Goal: Contribute content

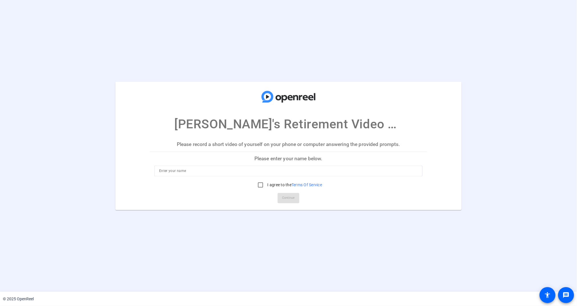
click at [173, 174] on div at bounding box center [288, 171] width 259 height 11
click at [179, 173] on input at bounding box center [288, 171] width 259 height 7
type input "jordan test"
click at [260, 186] on input "I agree to the Terms Of Service" at bounding box center [260, 184] width 11 height 11
checkbox input "true"
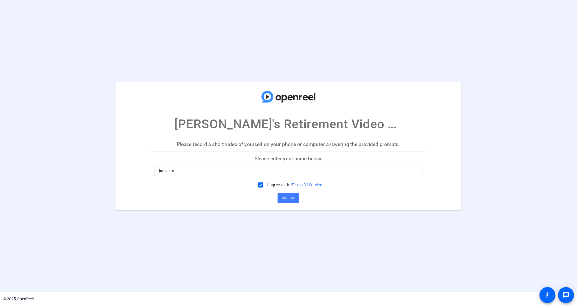
click at [286, 196] on span "Continue" at bounding box center [288, 198] width 13 height 9
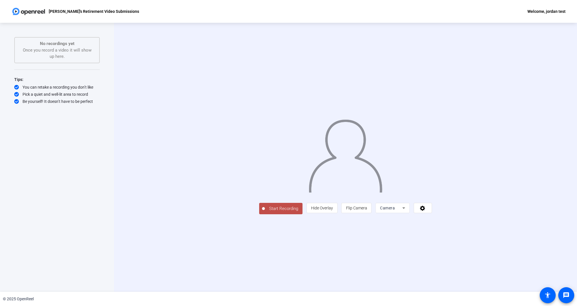
click at [265, 212] on span "Start Recording" at bounding box center [284, 208] width 38 height 7
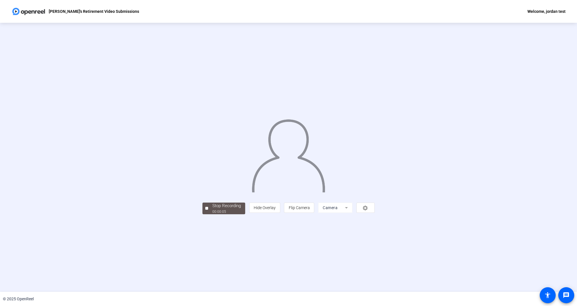
click at [212, 209] on div "Stop Recording" at bounding box center [226, 206] width 29 height 7
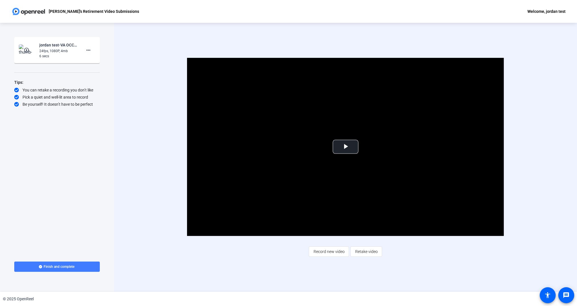
click at [63, 265] on span "Finish and complete" at bounding box center [59, 266] width 31 height 5
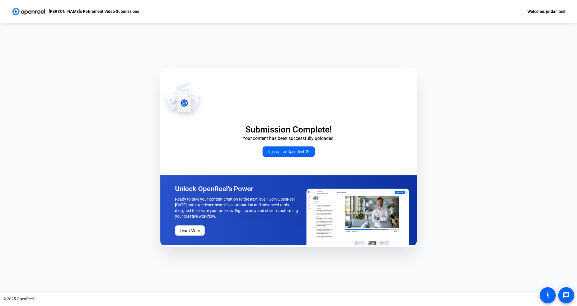
click at [25, 11] on img at bounding box center [28, 11] width 34 height 11
click at [15, 12] on img at bounding box center [28, 11] width 34 height 11
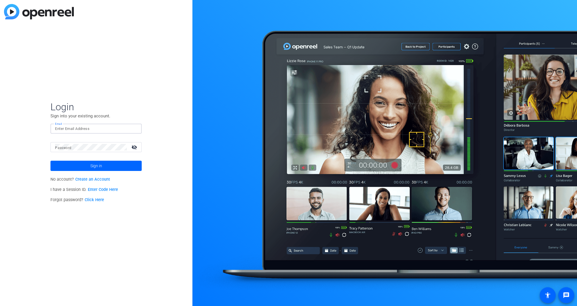
click at [77, 130] on input "Email" at bounding box center [96, 128] width 82 height 7
type input "[EMAIL_ADDRESS][PERSON_NAME][DOMAIN_NAME]"
click at [80, 143] on div at bounding box center [91, 147] width 72 height 10
click at [88, 163] on span at bounding box center [95, 166] width 91 height 14
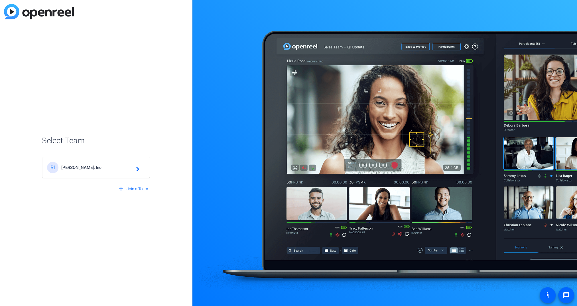
click at [76, 170] on span "[PERSON_NAME], Inc." at bounding box center [96, 167] width 71 height 5
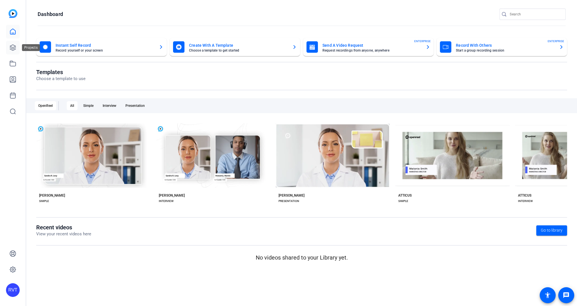
click at [14, 48] on icon at bounding box center [13, 48] width 6 height 6
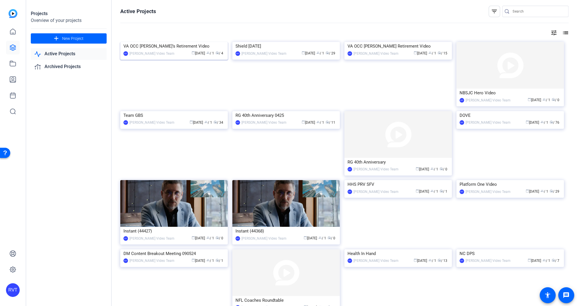
click at [163, 50] on div "VA OCC [PERSON_NAME]’s Retirement Video" at bounding box center [173, 46] width 101 height 9
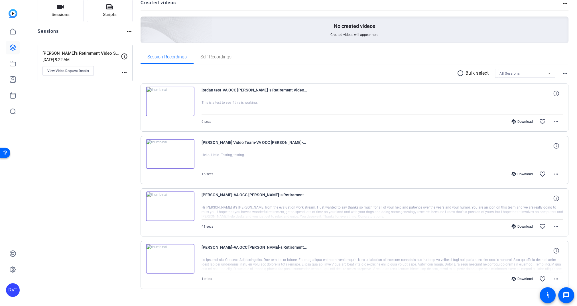
scroll to position [49, 0]
